Goal: Task Accomplishment & Management: Use online tool/utility

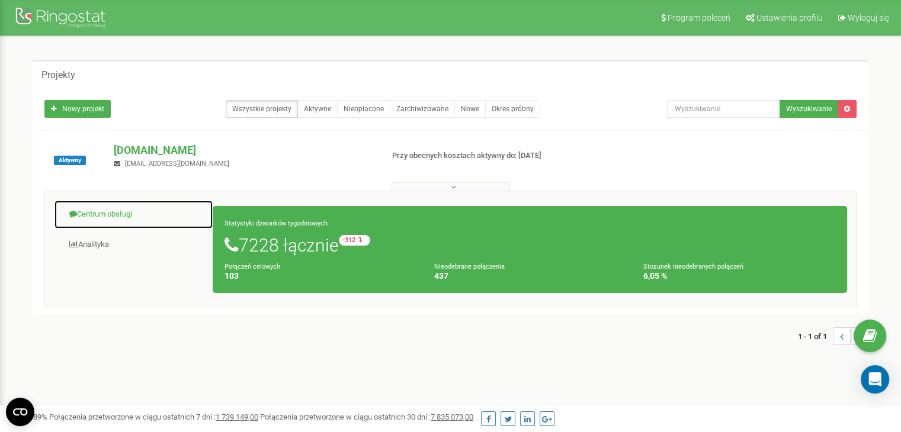
click at [83, 217] on link "Centrum obsługi" at bounding box center [133, 214] width 159 height 29
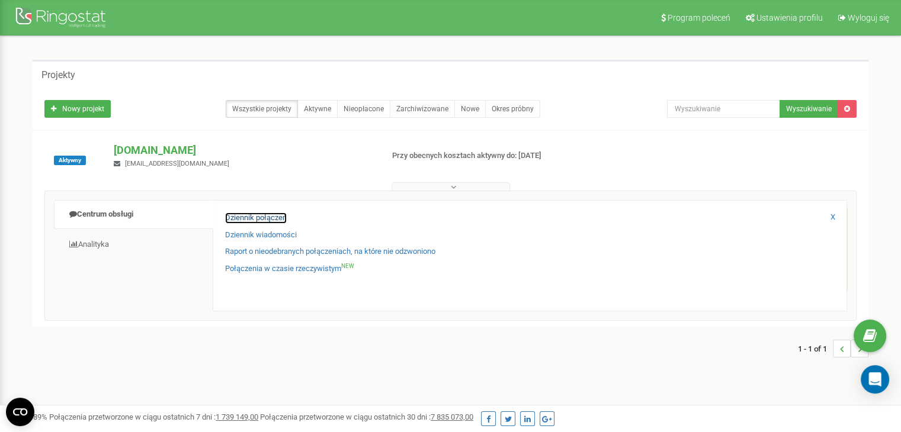
click at [276, 220] on link "Dziennik połączeń" at bounding box center [256, 218] width 62 height 11
click at [270, 213] on link "Dziennik połączeń" at bounding box center [256, 218] width 62 height 11
click at [266, 216] on link "Dziennik połączeń" at bounding box center [256, 218] width 62 height 11
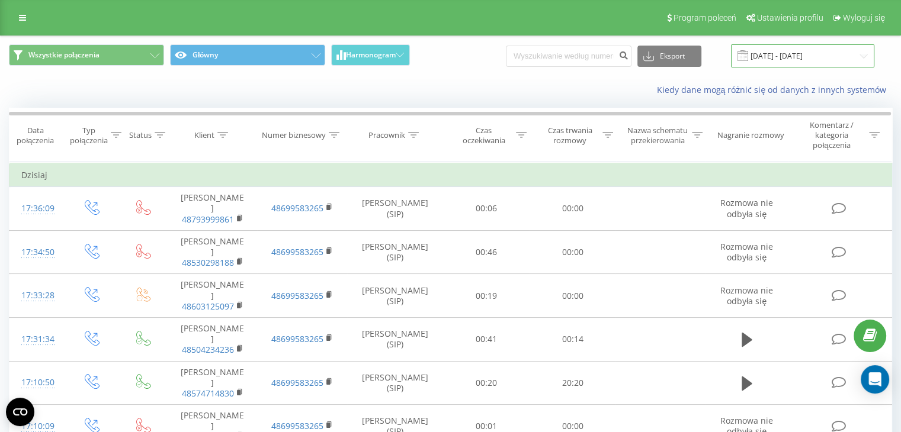
click at [786, 58] on input "[DATE] - [DATE]" at bounding box center [802, 55] width 143 height 23
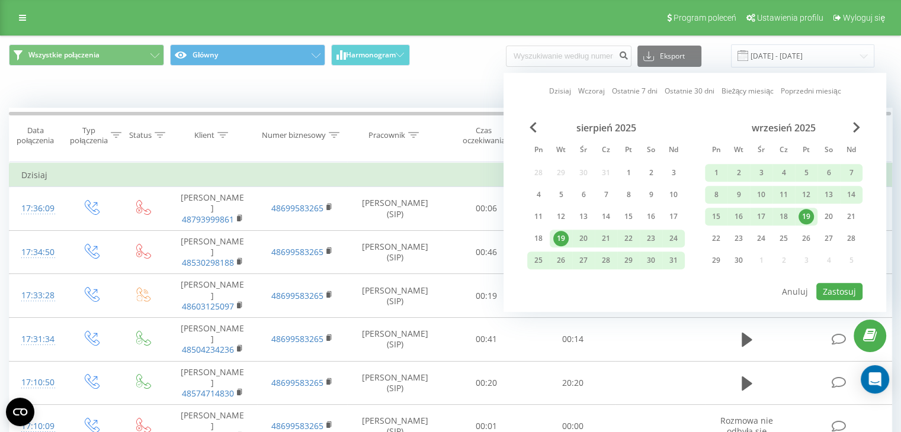
click at [808, 218] on div "19" at bounding box center [805, 216] width 15 height 15
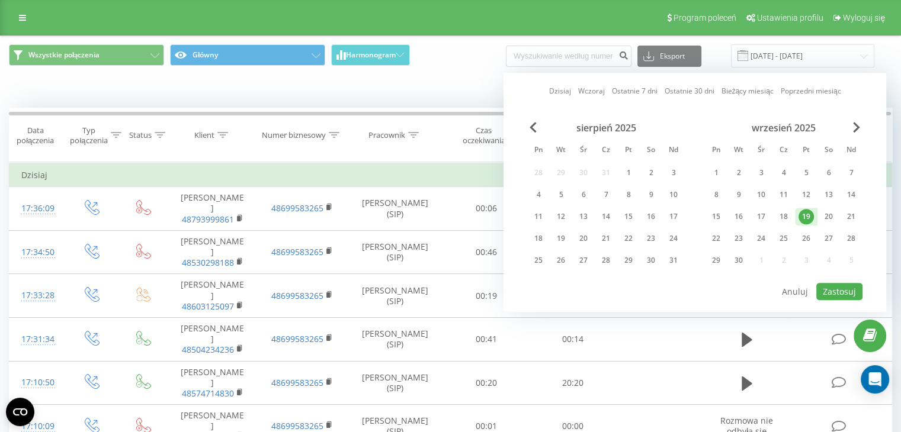
click at [808, 218] on div "19" at bounding box center [805, 216] width 15 height 15
click at [842, 287] on button "Zastosuj" at bounding box center [839, 291] width 46 height 17
type input "[DATE] - [DATE]"
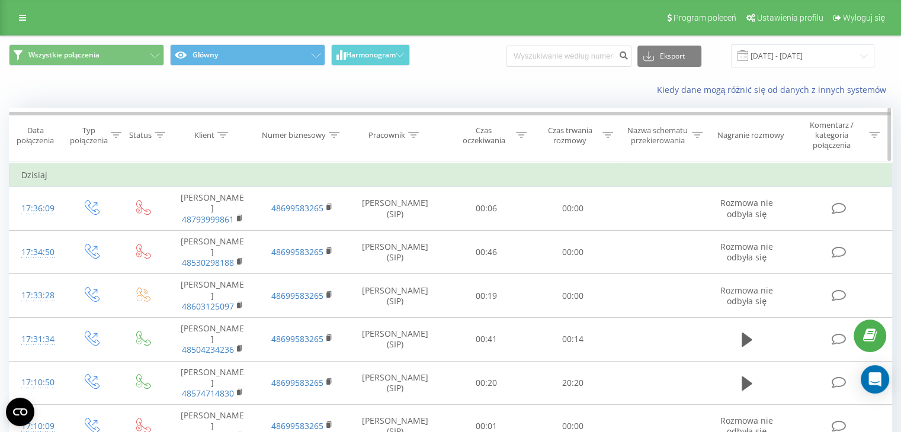
click at [602, 134] on icon at bounding box center [607, 135] width 11 height 6
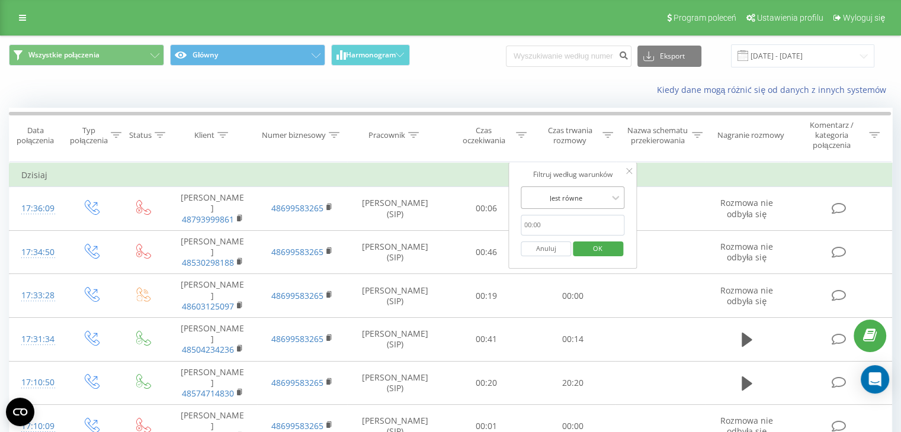
click at [567, 197] on div at bounding box center [566, 197] width 84 height 11
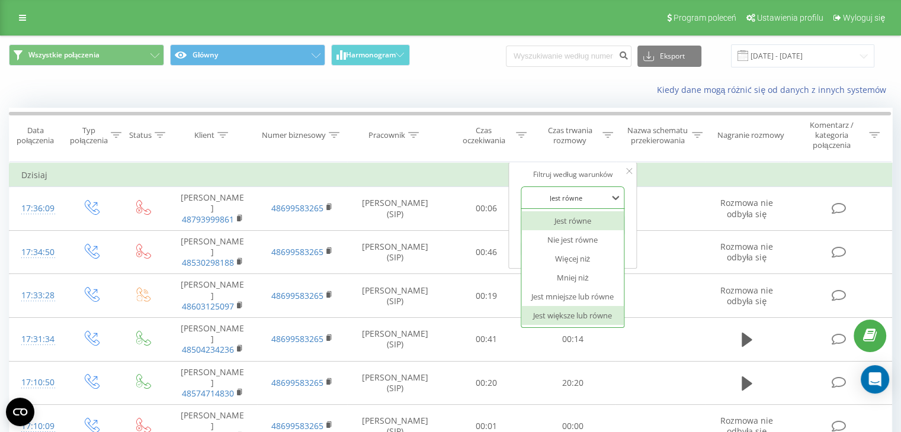
click at [559, 319] on div "Jest większe lub równe" at bounding box center [572, 315] width 103 height 19
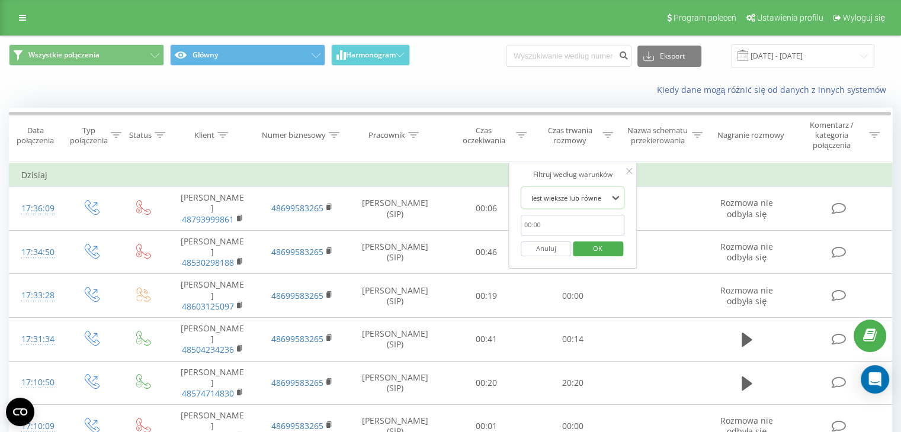
click at [528, 218] on input "text" at bounding box center [572, 225] width 104 height 21
type input "00:20"
click at [596, 250] on span "OK" at bounding box center [597, 248] width 33 height 18
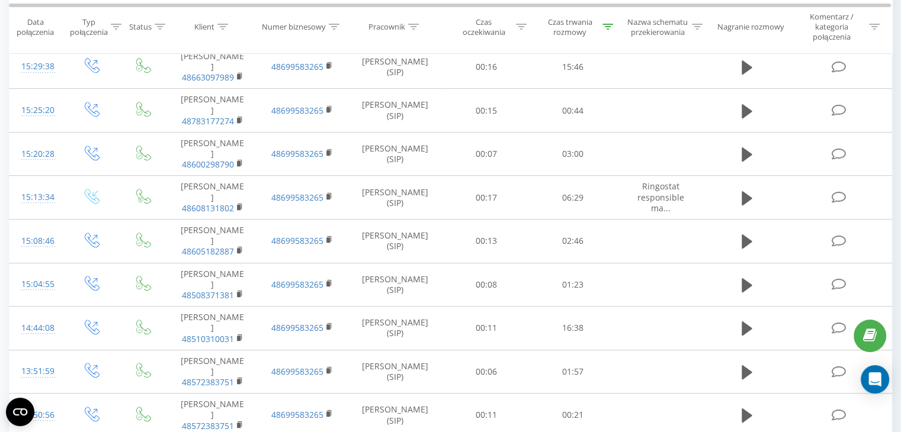
scroll to position [767, 0]
